Goal: Information Seeking & Learning: Learn about a topic

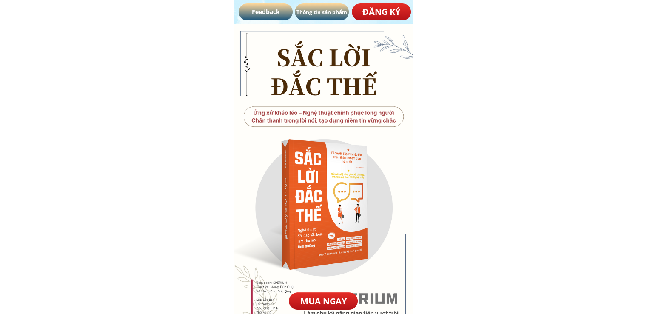
click at [325, 12] on p "Thông tin sản phẩm" at bounding box center [322, 11] width 54 height 17
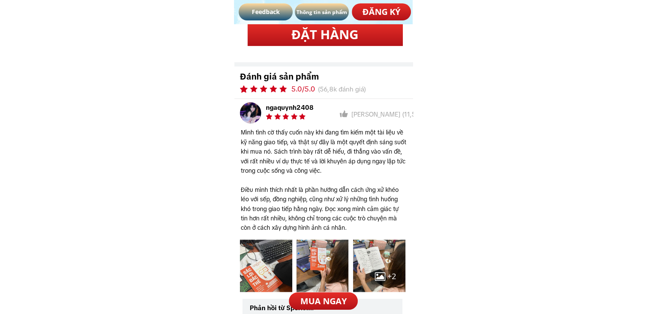
scroll to position [4244, 0]
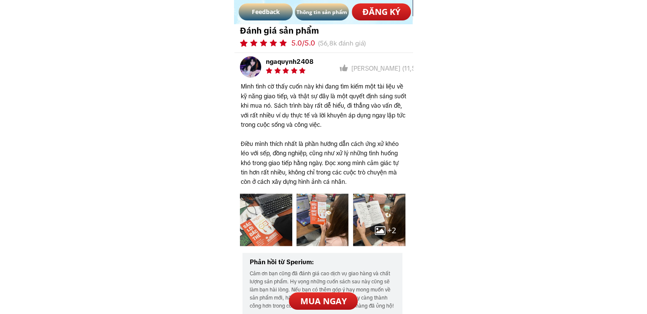
click at [300, 109] on h3 "Mình tình cờ thấy cuốn này khi đang tìm kiếm một tài liệu về kỹ năng giao tiếp,…" at bounding box center [324, 134] width 166 height 105
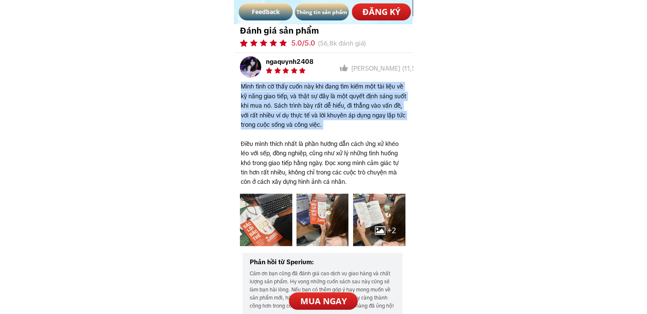
click at [300, 109] on h3 "Mình tình cờ thấy cuốn này khi đang tìm kiếm một tài liệu về kỹ năng giao tiếp,…" at bounding box center [324, 134] width 166 height 105
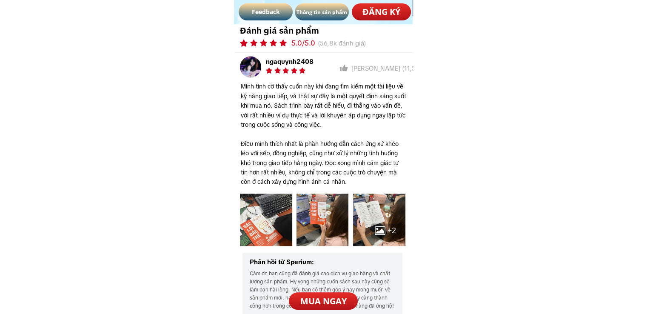
click at [339, 146] on h3 "Mình tình cờ thấy cuốn này khi đang tìm kiếm một tài liệu về kỹ năng giao tiếp,…" at bounding box center [324, 134] width 166 height 105
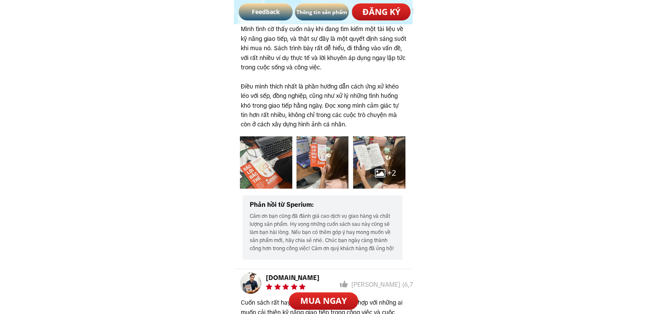
scroll to position [4287, 0]
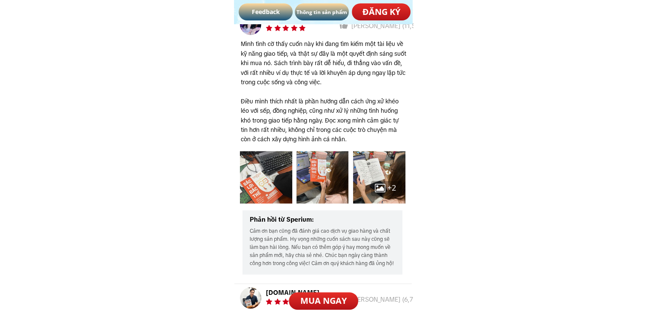
click at [362, 140] on h3 "Mình tình cờ thấy cuốn này khi đang tìm kiếm một tài liệu về kỹ năng giao tiếp,…" at bounding box center [324, 91] width 166 height 105
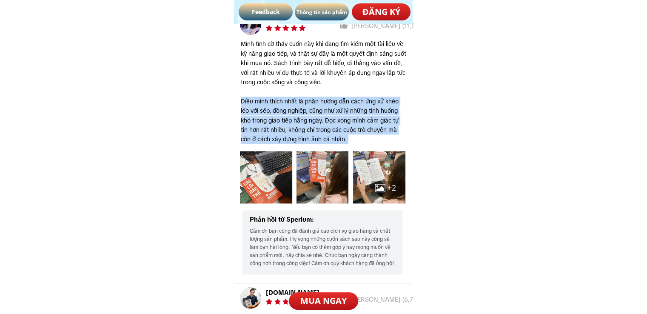
click at [362, 140] on h3 "Mình tình cờ thấy cuốn này khi đang tìm kiếm một tài liệu về kỹ năng giao tiếp,…" at bounding box center [324, 91] width 166 height 105
click at [334, 118] on h3 "Mình tình cờ thấy cuốn này khi đang tìm kiếm một tài liệu về kỹ năng giao tiếp,…" at bounding box center [324, 91] width 166 height 105
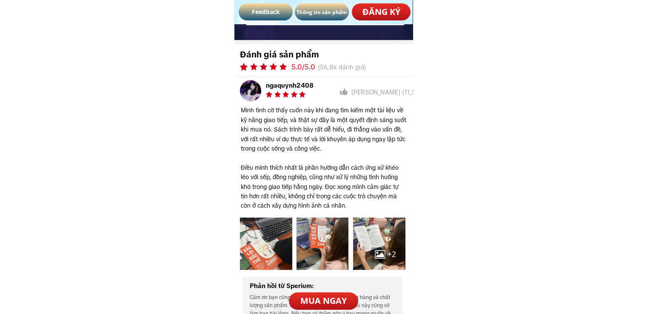
scroll to position [4202, 0]
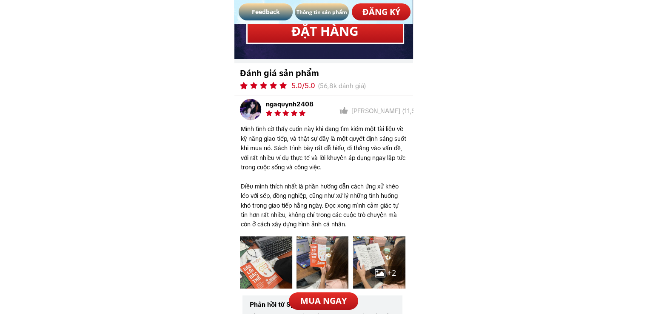
click at [337, 143] on h3 "Mình tình cờ thấy cuốn này khi đang tìm kiếm một tài liệu về kỹ năng giao tiếp,…" at bounding box center [324, 176] width 166 height 105
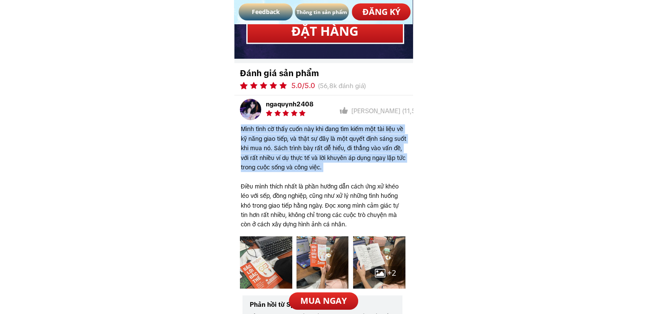
click at [337, 143] on h3 "Mình tình cờ thấy cuốn này khi đang tìm kiếm một tài liệu về kỹ năng giao tiếp,…" at bounding box center [324, 176] width 166 height 105
click at [336, 143] on h3 "Mình tình cờ thấy cuốn này khi đang tìm kiếm một tài liệu về kỹ năng giao tiếp,…" at bounding box center [324, 176] width 166 height 105
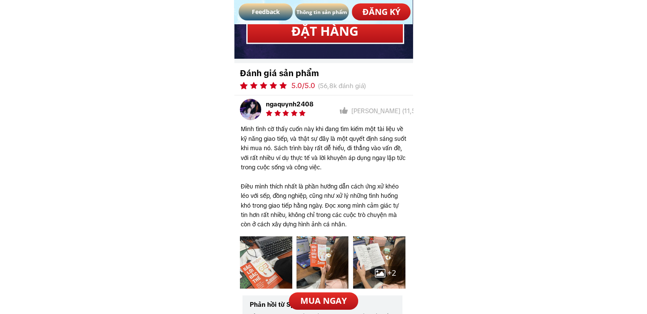
click at [336, 143] on h3 "Mình tình cờ thấy cuốn này khi đang tìm kiếm một tài liệu về kỹ năng giao tiếp,…" at bounding box center [324, 176] width 166 height 105
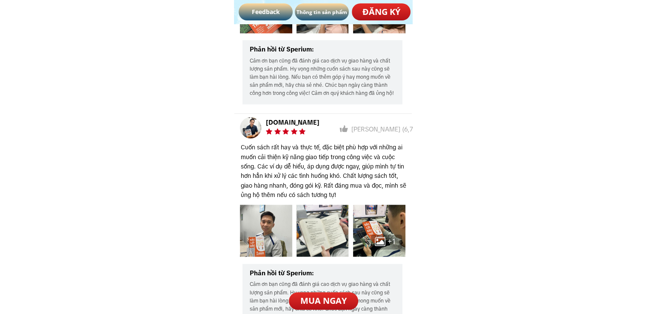
scroll to position [4500, 0]
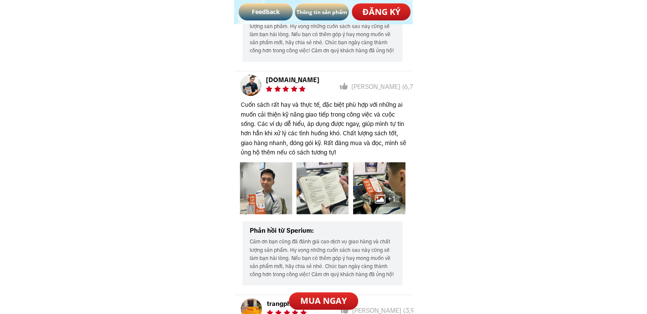
click at [319, 125] on h3 "Cuốn sách rất hay và thực tế, đặc biệt phù hợp với những ai muốn cải thiện kỹ n…" at bounding box center [324, 128] width 166 height 57
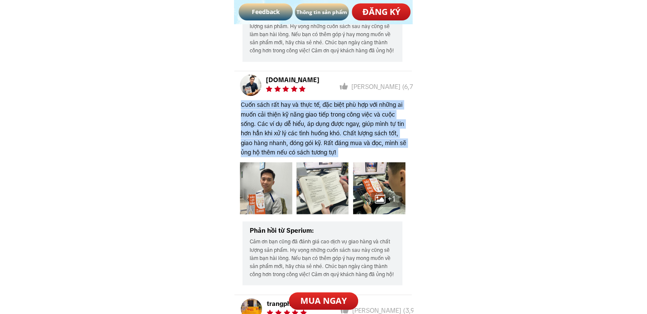
click at [318, 125] on h3 "Cuốn sách rất hay và thực tế, đặc biệt phù hợp với những ai muốn cải thiện kỹ n…" at bounding box center [324, 128] width 166 height 57
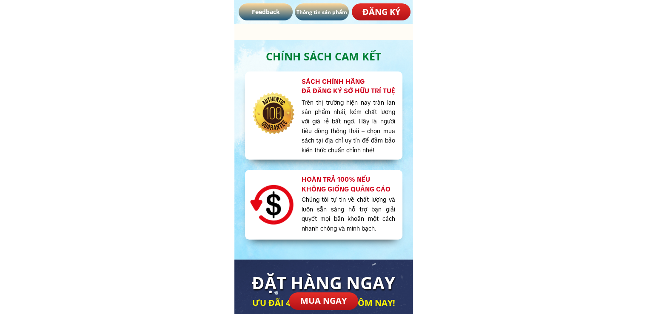
scroll to position [3502, 0]
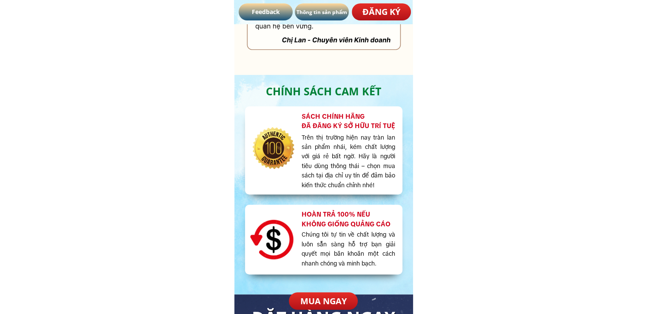
click at [344, 166] on h3 "Trên thị trường hiện nay tràn lan sản phẩm nhái, kém chất lượng với giá rẻ bất …" at bounding box center [349, 161] width 94 height 57
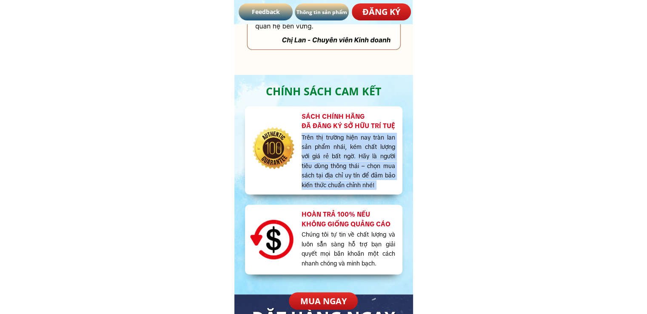
click at [344, 166] on h3 "Trên thị trường hiện nay tràn lan sản phẩm nhái, kém chất lượng với giá rẻ bất …" at bounding box center [349, 161] width 94 height 57
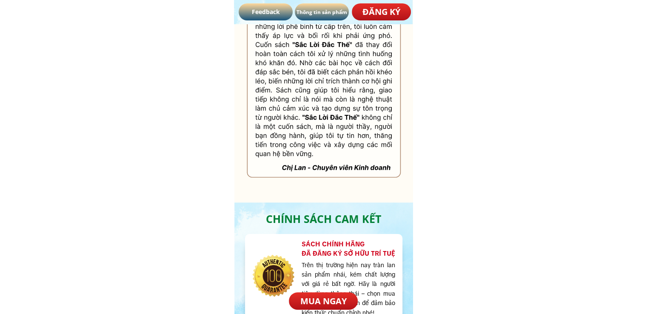
click at [349, 139] on div at bounding box center [323, 44] width 179 height 317
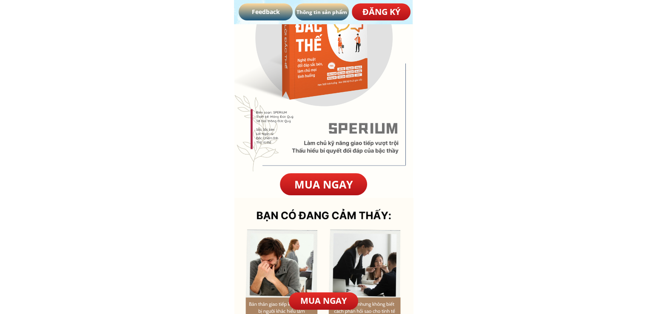
scroll to position [0, 0]
